Goal: Task Accomplishment & Management: Manage account settings

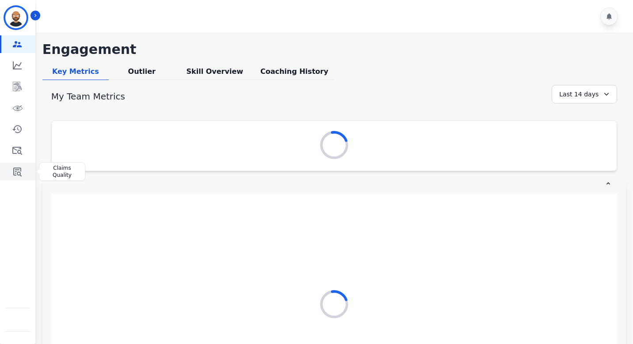
click at [15, 170] on icon "Sidebar" at bounding box center [17, 171] width 11 height 11
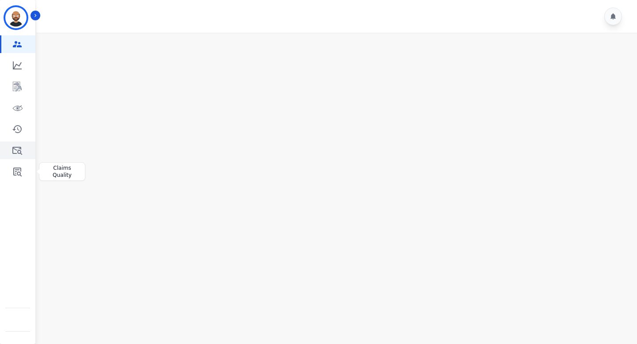
click at [15, 155] on icon "Sidebar" at bounding box center [17, 150] width 11 height 11
click at [15, 105] on icon "Sidebar" at bounding box center [17, 108] width 11 height 11
click at [17, 86] on icon "Sidebar" at bounding box center [17, 86] width 11 height 11
click at [16, 172] on icon "Sidebar" at bounding box center [17, 172] width 8 height 9
click at [20, 82] on icon "Sidebar" at bounding box center [17, 86] width 11 height 11
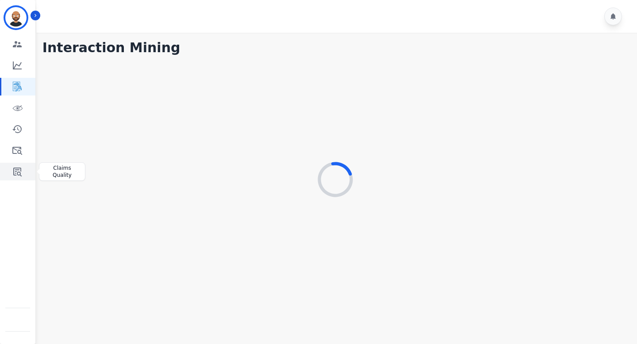
click at [14, 171] on icon "Sidebar" at bounding box center [17, 172] width 8 height 9
click at [157, 115] on div at bounding box center [334, 179] width 585 height 241
click at [22, 150] on icon "Sidebar" at bounding box center [17, 150] width 11 height 11
click at [14, 175] on icon "Sidebar" at bounding box center [17, 172] width 8 height 9
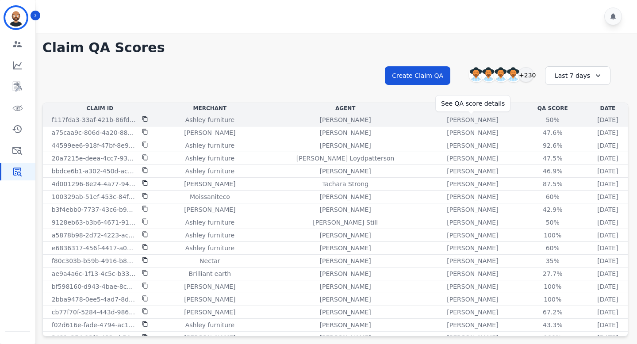
click at [532, 117] on div "50%" at bounding box center [552, 119] width 40 height 9
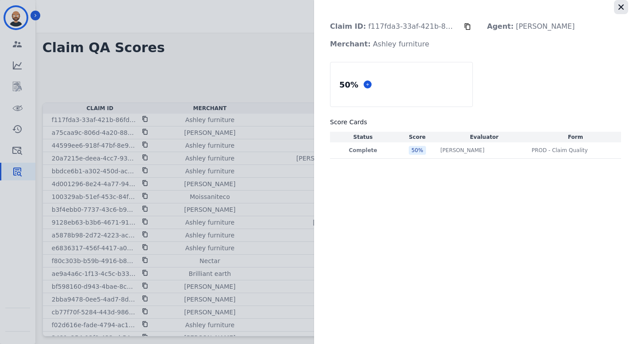
click at [618, 9] on icon "button" at bounding box center [620, 6] width 5 height 5
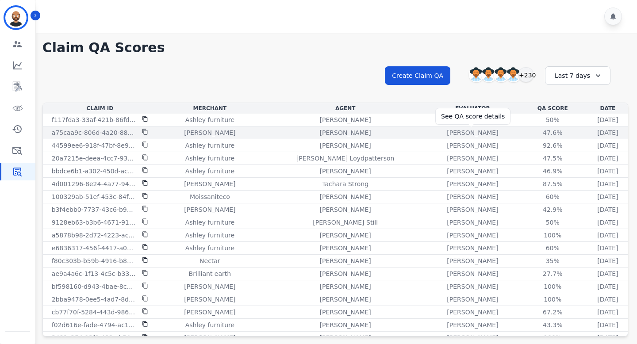
click at [532, 134] on div "47.6%" at bounding box center [552, 132] width 40 height 9
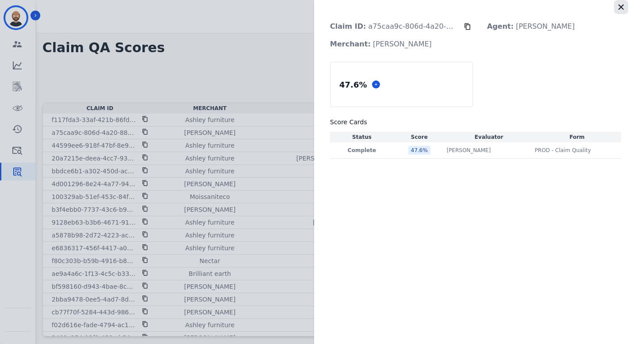
click at [624, 5] on icon "button" at bounding box center [620, 7] width 9 height 9
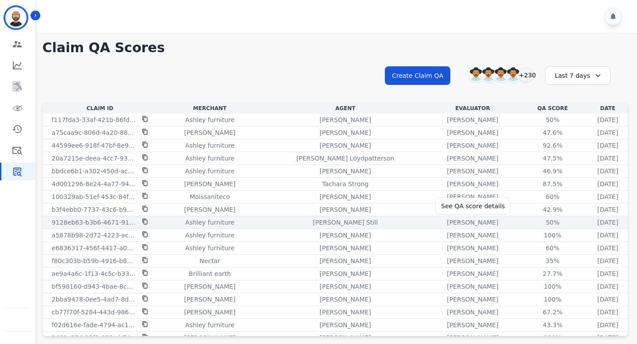
click at [532, 194] on div "50%" at bounding box center [552, 222] width 40 height 9
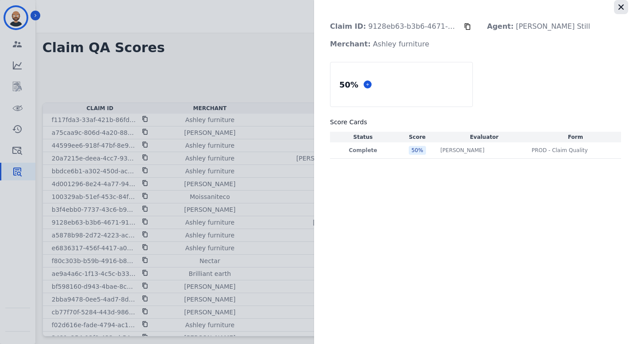
click at [622, 8] on icon "button" at bounding box center [620, 7] width 9 height 9
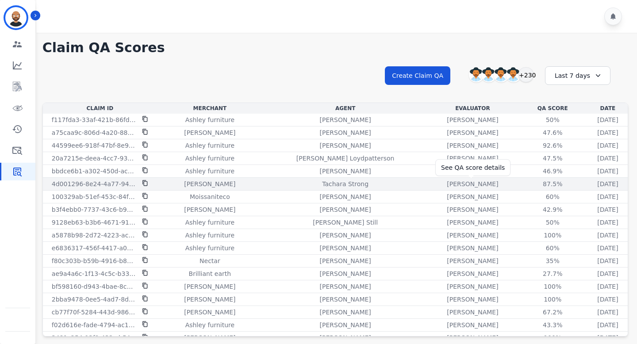
click at [532, 182] on div "87.5%" at bounding box center [552, 184] width 40 height 9
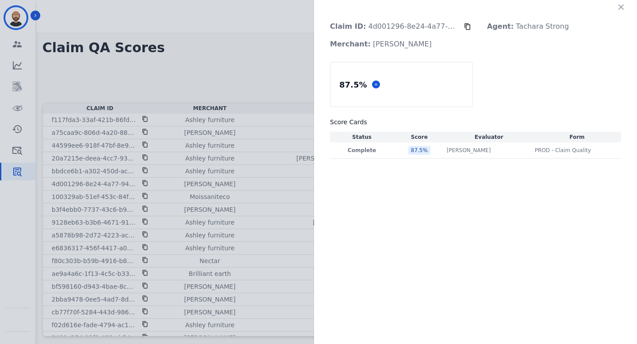
click at [617, 7] on icon "button" at bounding box center [620, 7] width 9 height 9
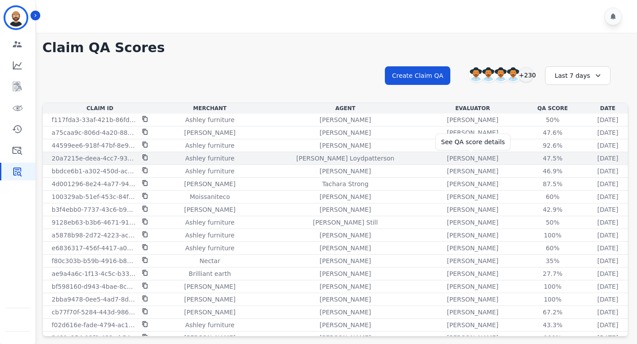
click at [532, 157] on div "47.5%" at bounding box center [552, 158] width 40 height 9
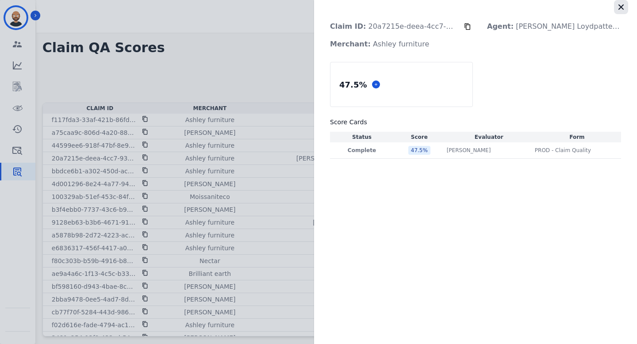
click at [620, 3] on icon "button" at bounding box center [620, 7] width 9 height 9
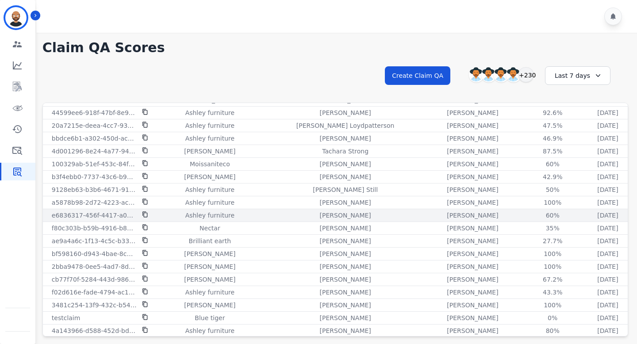
scroll to position [33, 0]
click at [532, 194] on div "60%" at bounding box center [552, 214] width 40 height 9
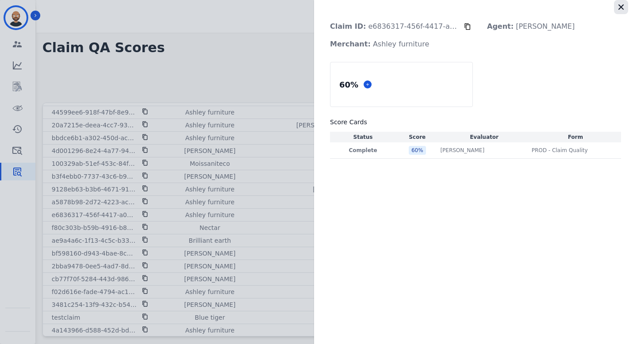
click at [617, 6] on icon "button" at bounding box center [620, 7] width 9 height 9
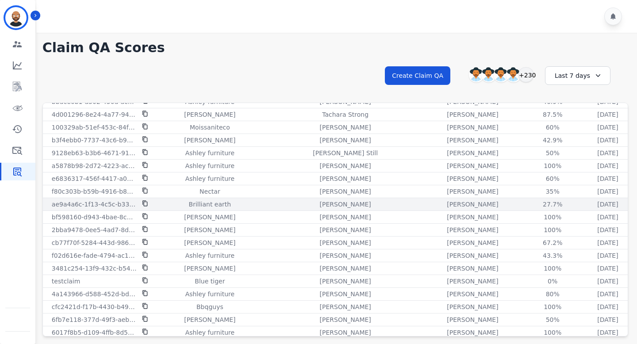
scroll to position [70, 0]
click at [532, 194] on div "27.7%" at bounding box center [552, 203] width 40 height 9
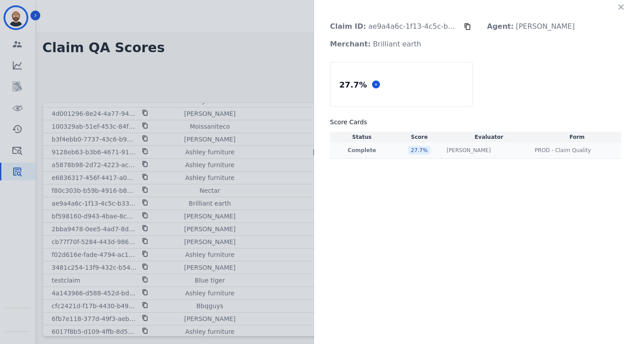
click at [380, 156] on td "Complete" at bounding box center [362, 150] width 64 height 16
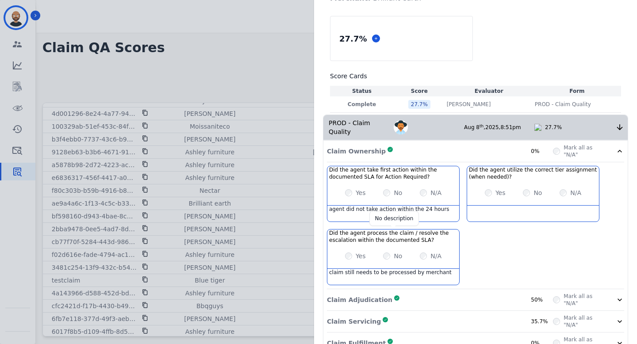
scroll to position [0, 0]
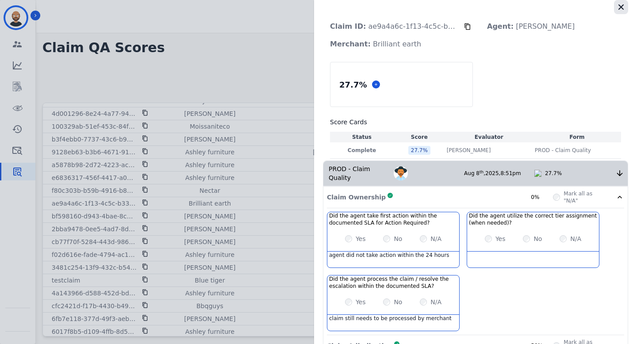
click at [618, 5] on icon "button" at bounding box center [620, 7] width 9 height 9
